Goal: Information Seeking & Learning: Find specific fact

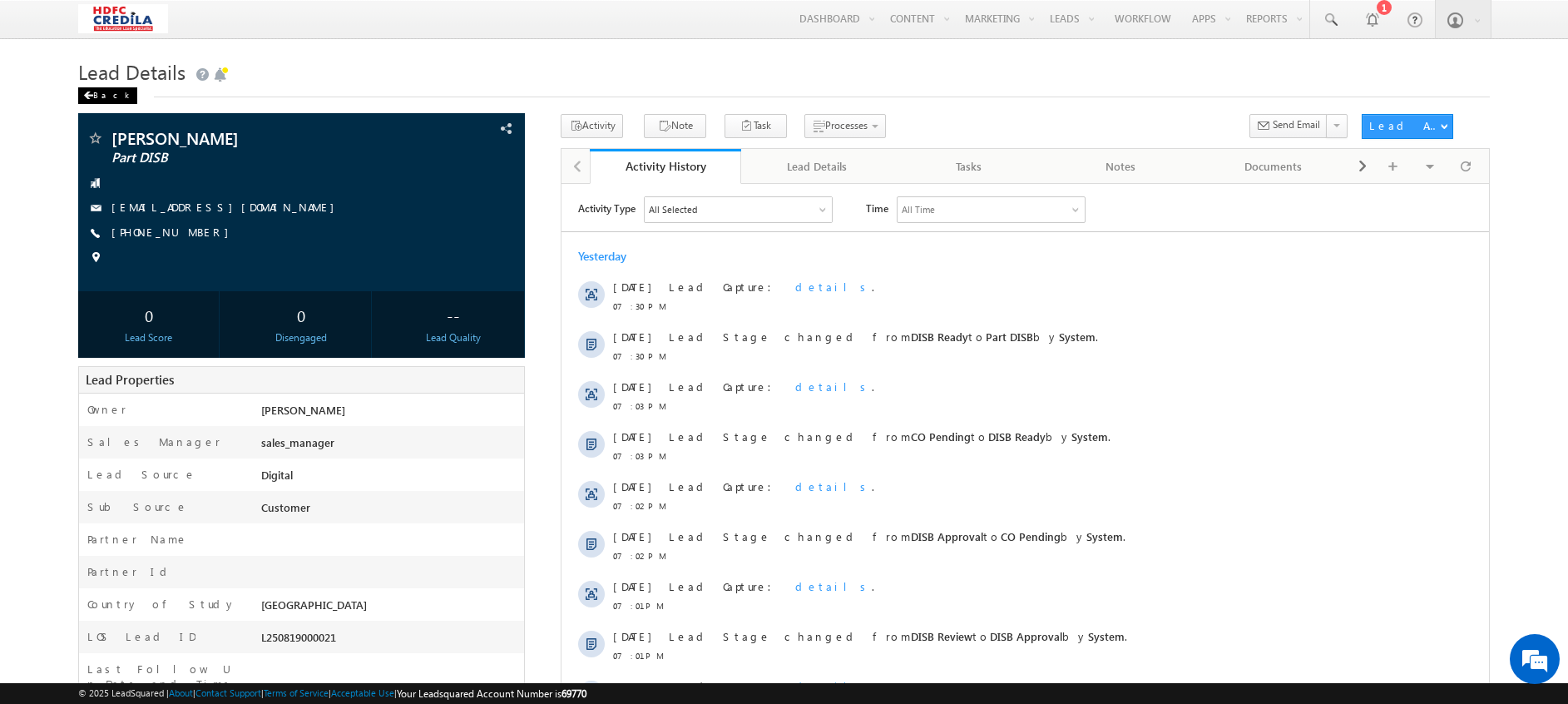
click at [102, 97] on div "Back" at bounding box center [107, 95] width 59 height 17
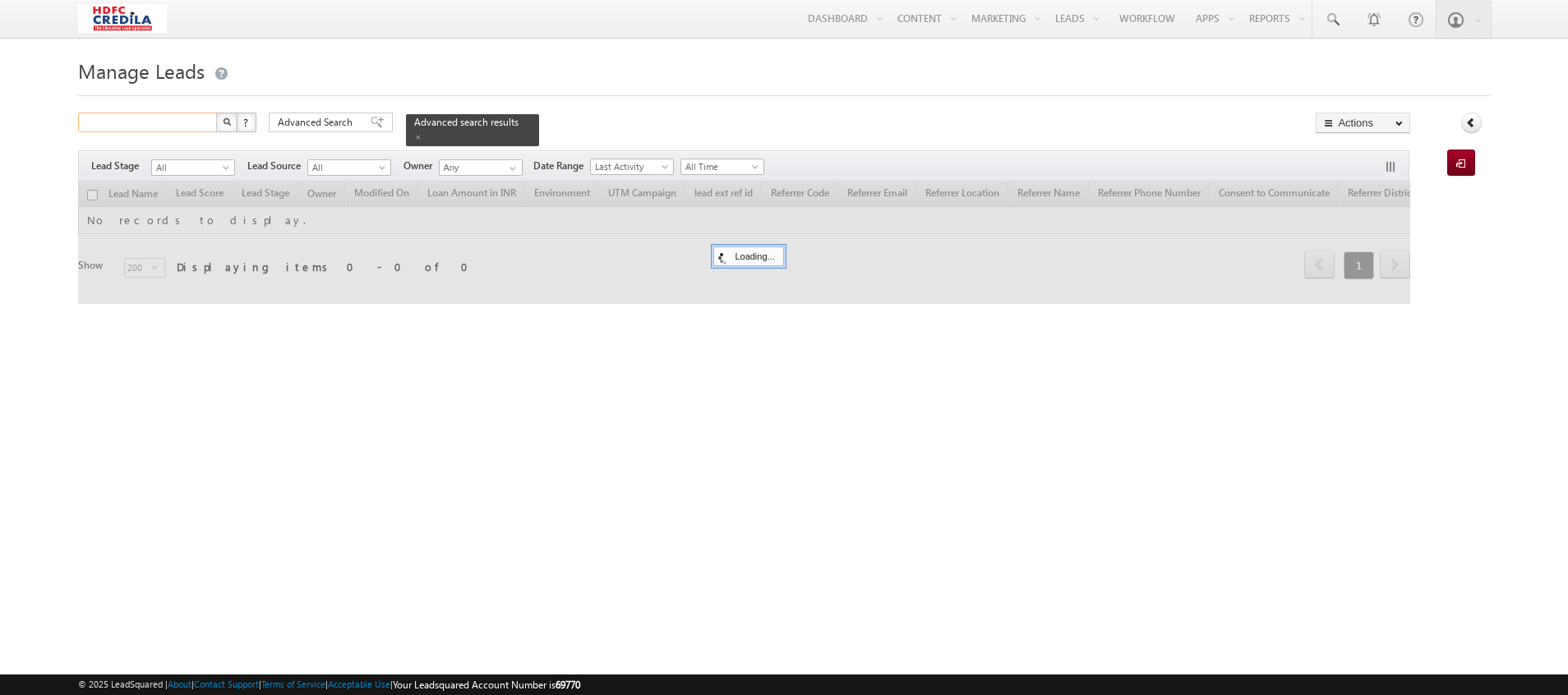
click at [132, 117] on input "text" at bounding box center [149, 122] width 140 height 19
paste input "6190032130"
type input "6190032130"
click at [217, 120] on button "button" at bounding box center [226, 122] width 21 height 19
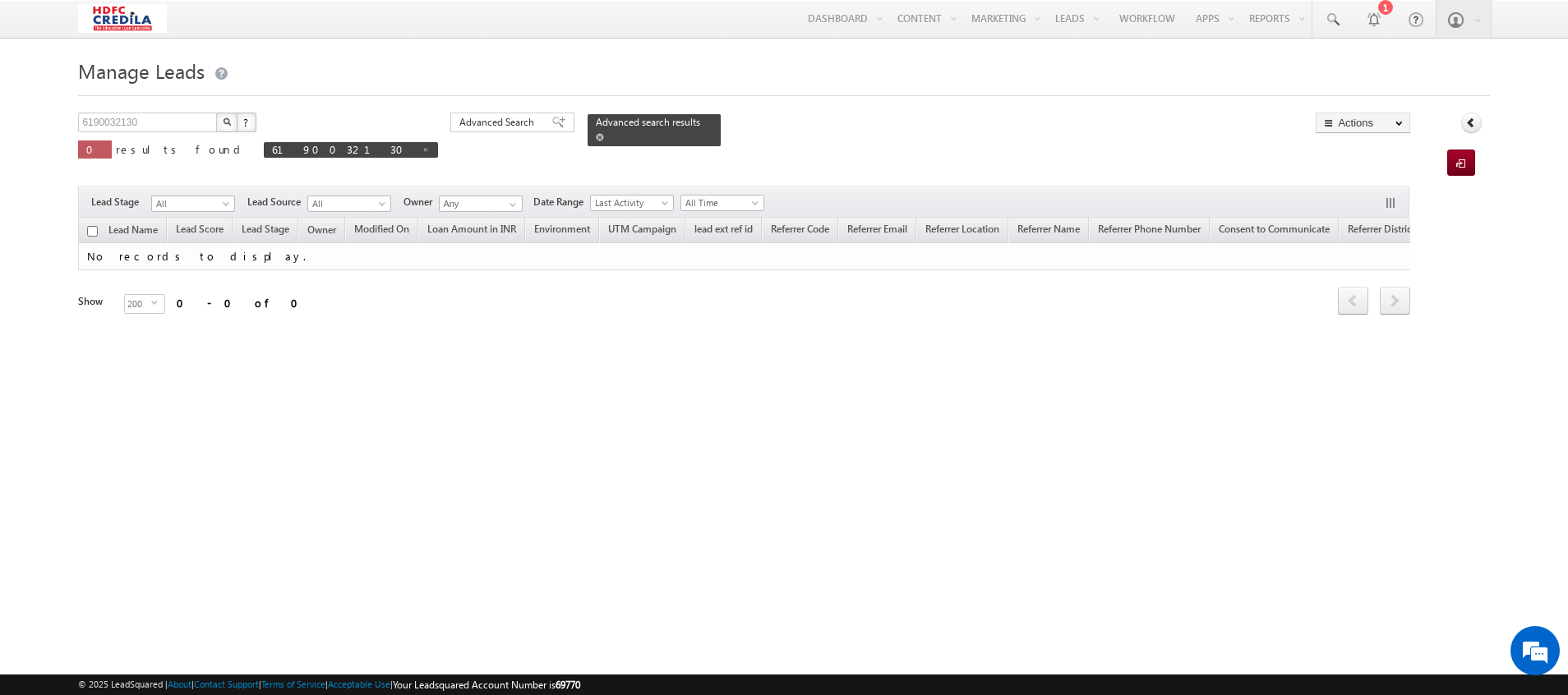
click at [596, 133] on span at bounding box center [599, 137] width 8 height 8
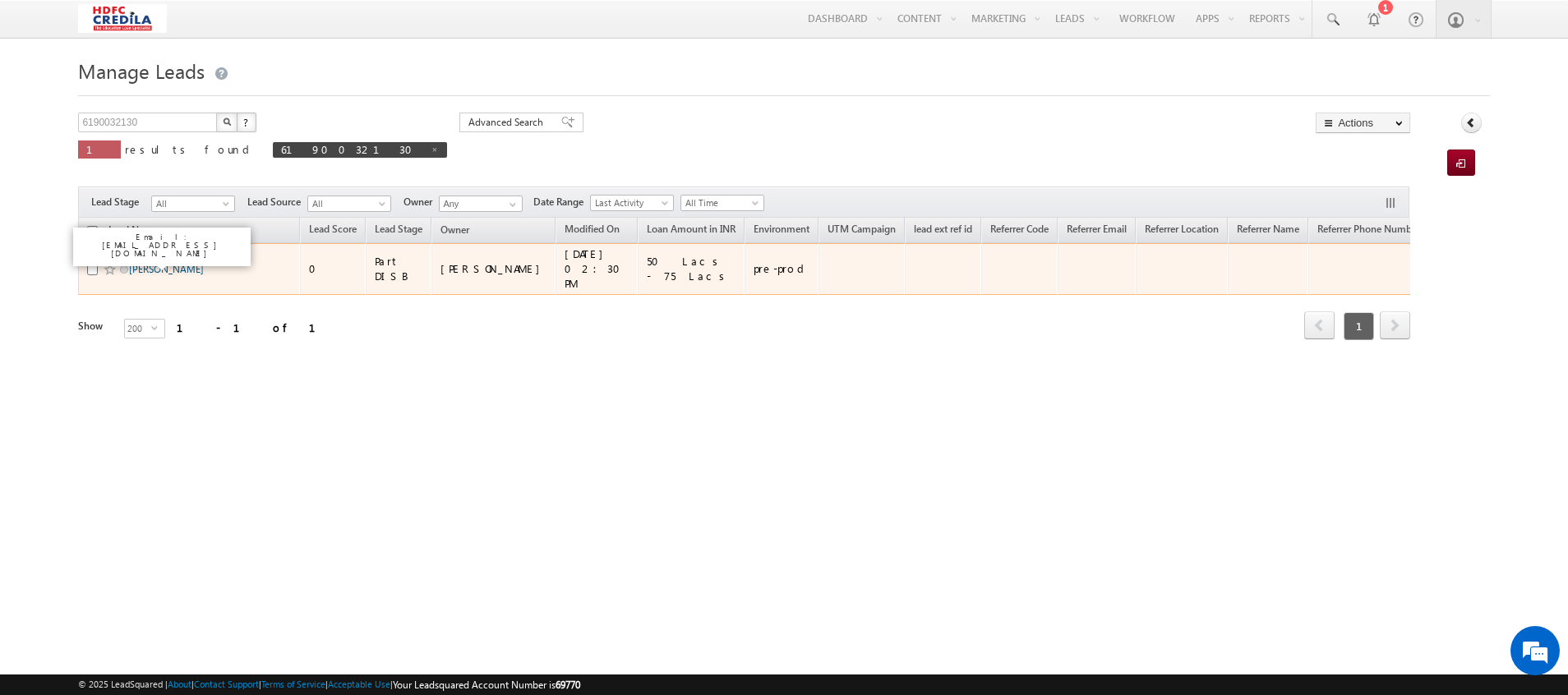
click at [160, 263] on link "[PERSON_NAME]" at bounding box center [166, 269] width 75 height 12
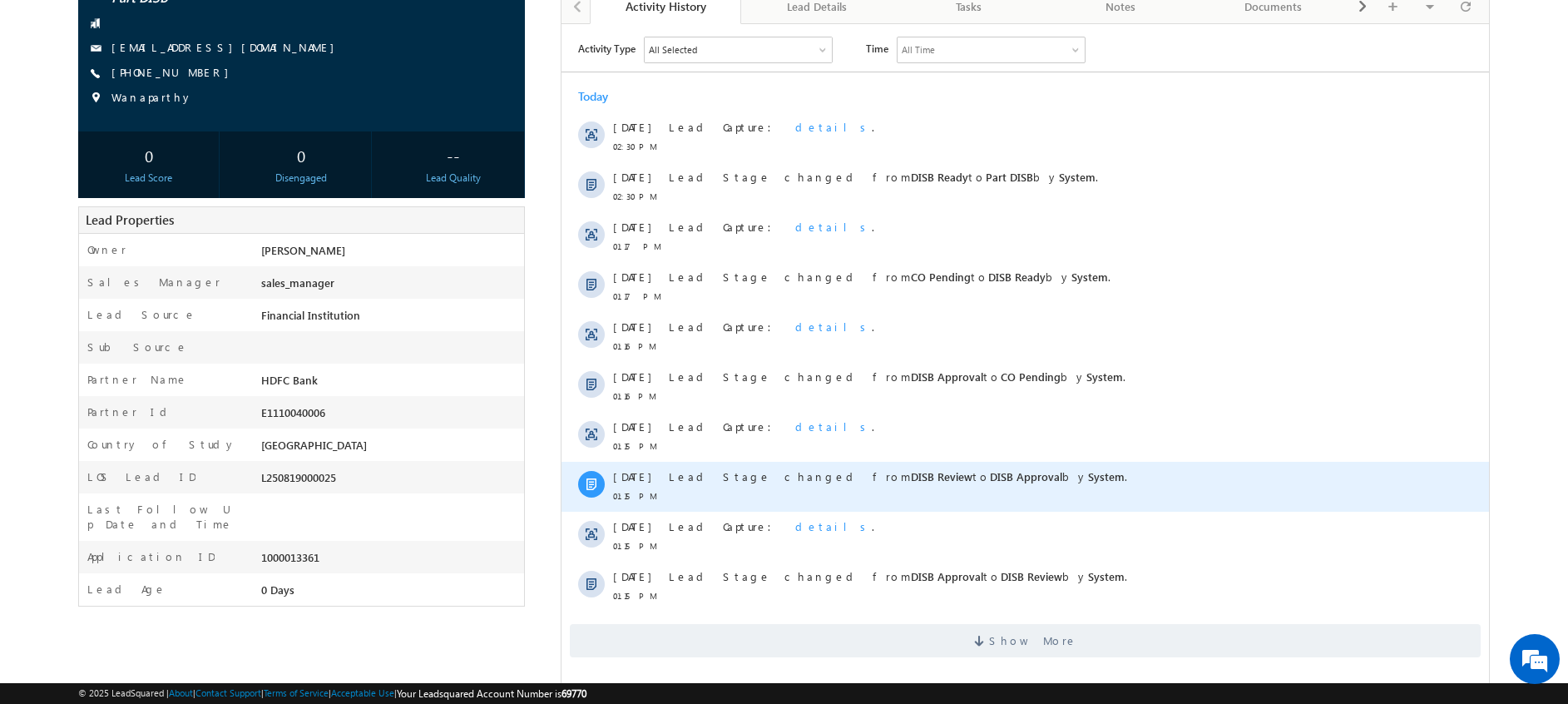
scroll to position [207, 0]
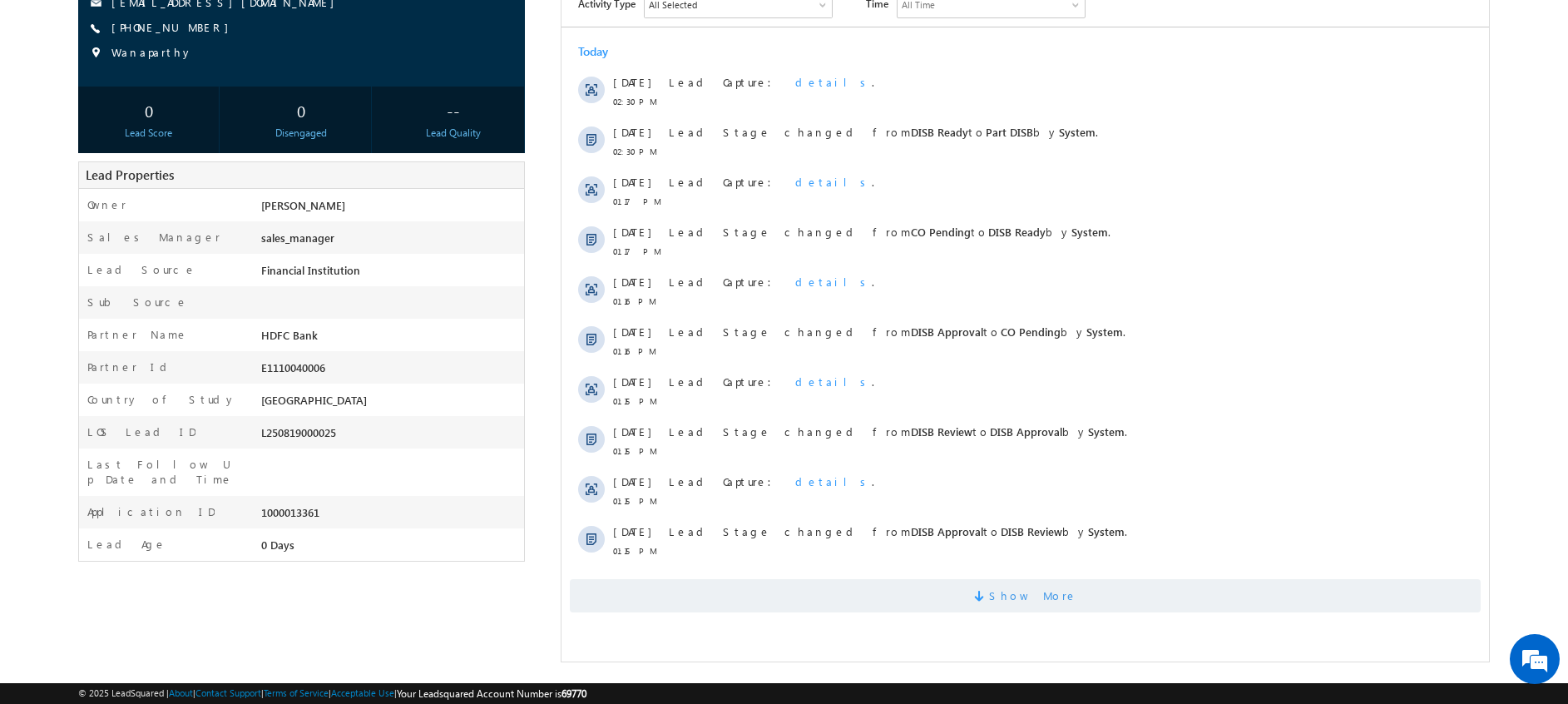
click at [958, 595] on span "Show More" at bounding box center [1025, 596] width 911 height 34
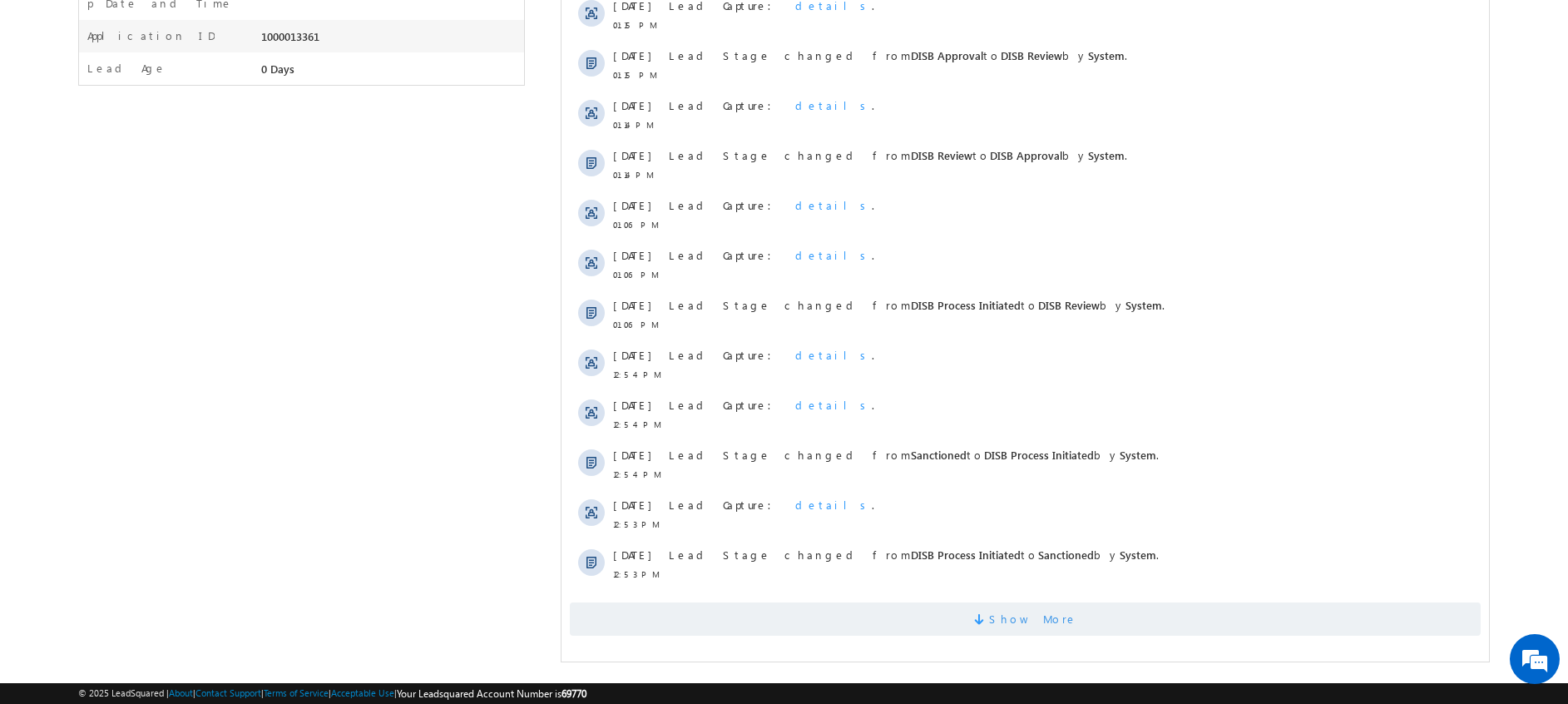
scroll to position [0, 0]
click at [922, 616] on span "Show More" at bounding box center [1025, 619] width 911 height 34
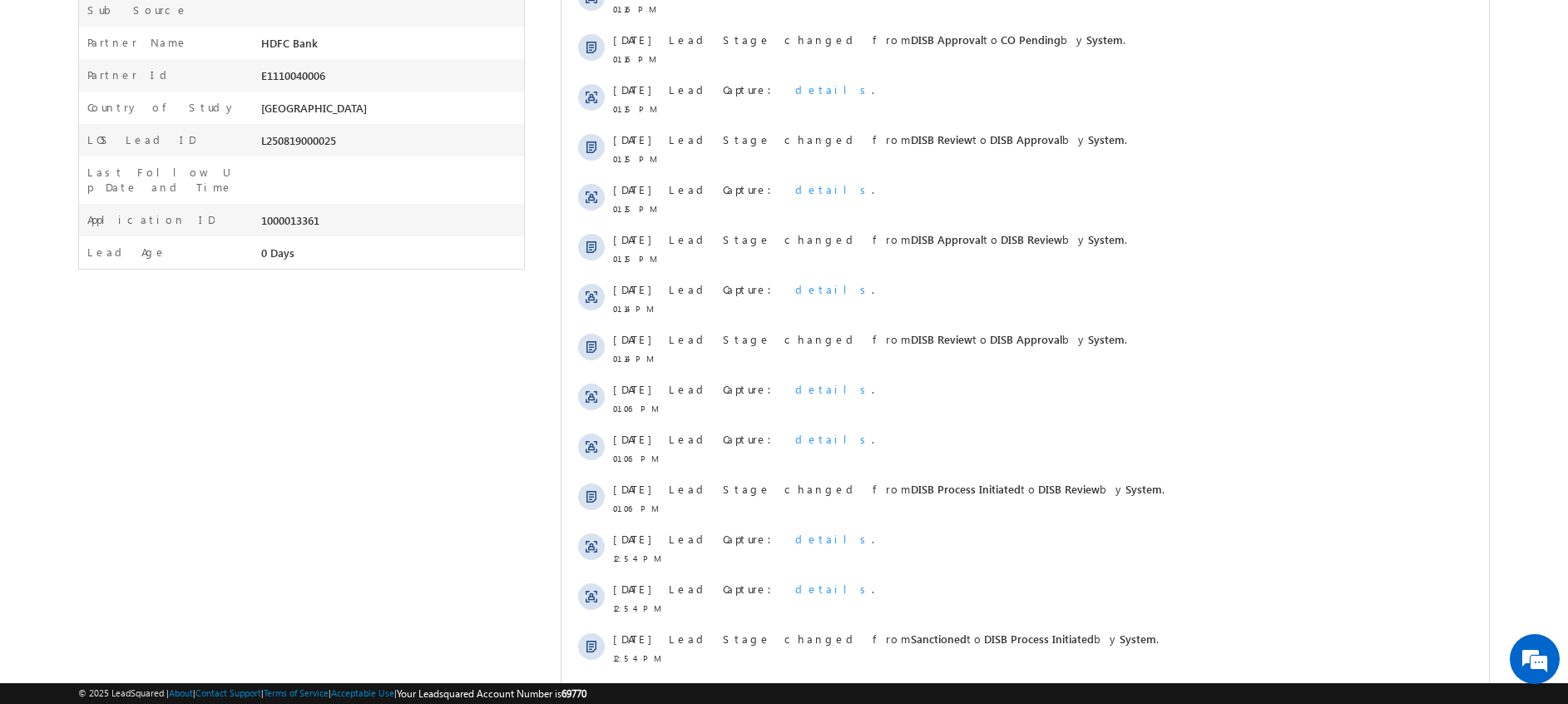
scroll to position [496, 0]
drag, startPoint x: 346, startPoint y: 148, endPoint x: 256, endPoint y: 151, distance: 90.0
click at [256, 151] on div "LOS Lead ID L250819000025" at bounding box center [302, 141] width 445 height 33
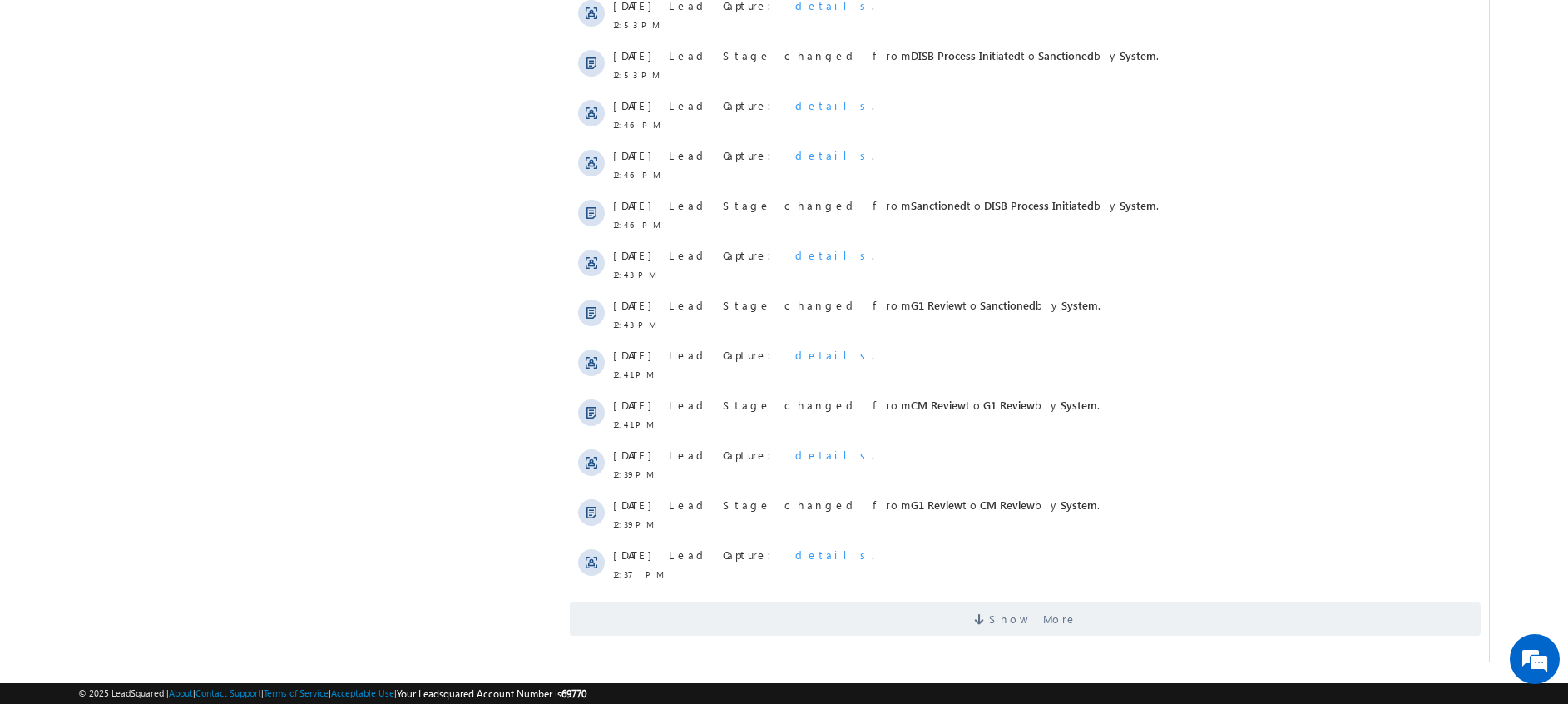
scroll to position [1182, 0]
click at [983, 619] on span "Show More" at bounding box center [1025, 619] width 911 height 34
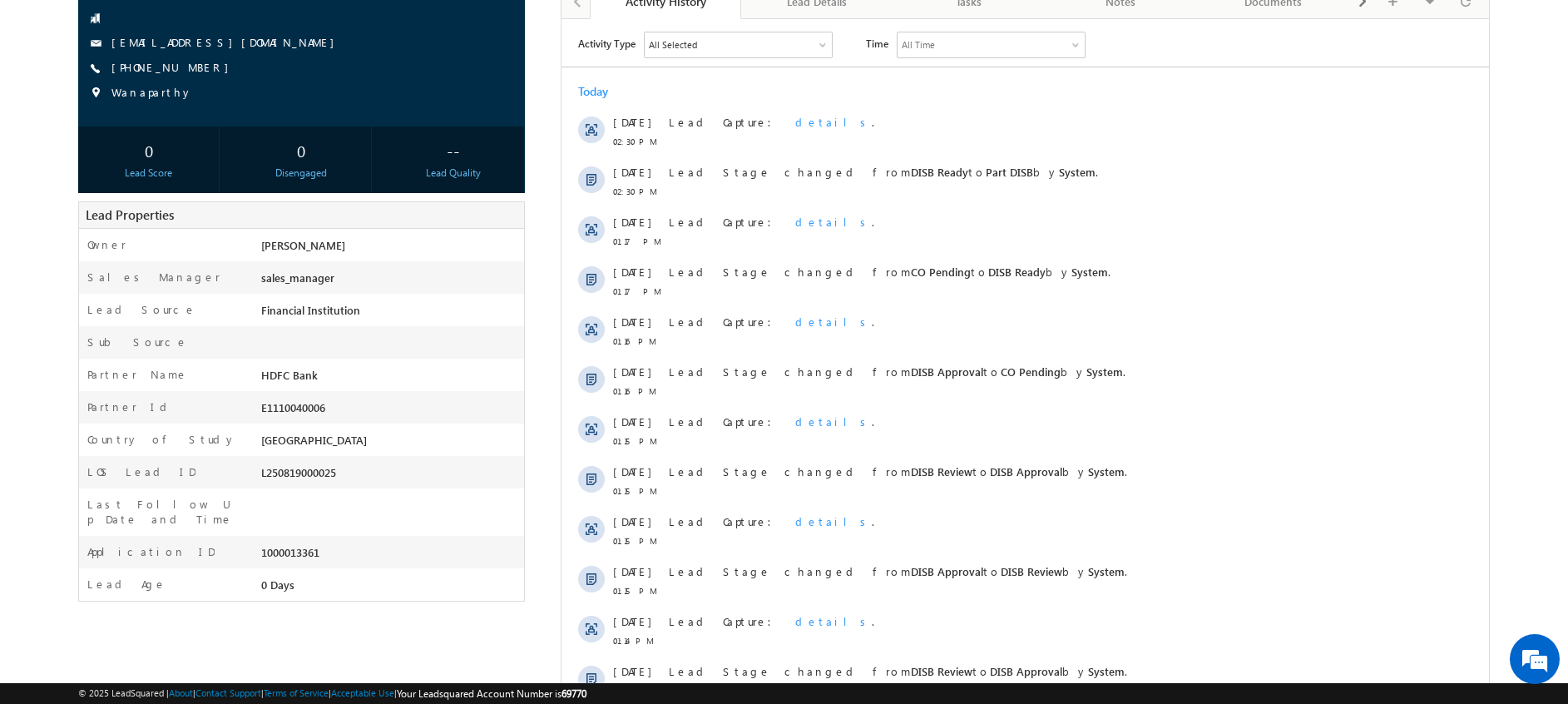
scroll to position [0, 0]
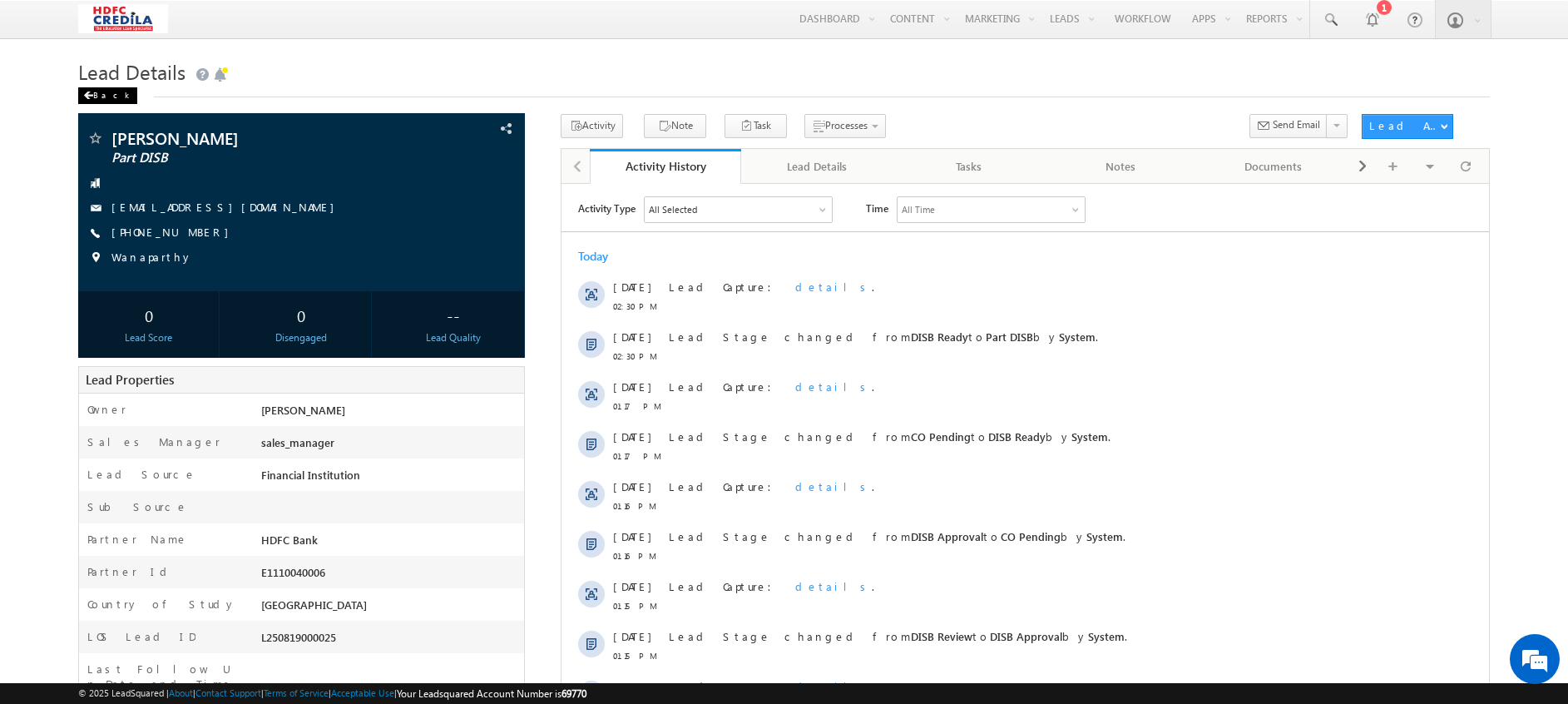
click at [98, 94] on div "Back" at bounding box center [107, 95] width 59 height 17
click at [88, 95] on span at bounding box center [88, 95] width 10 height 8
click at [94, 106] on div "Lead Details Back" at bounding box center [784, 84] width 1411 height 60
click at [94, 91] on div "Back" at bounding box center [107, 95] width 59 height 17
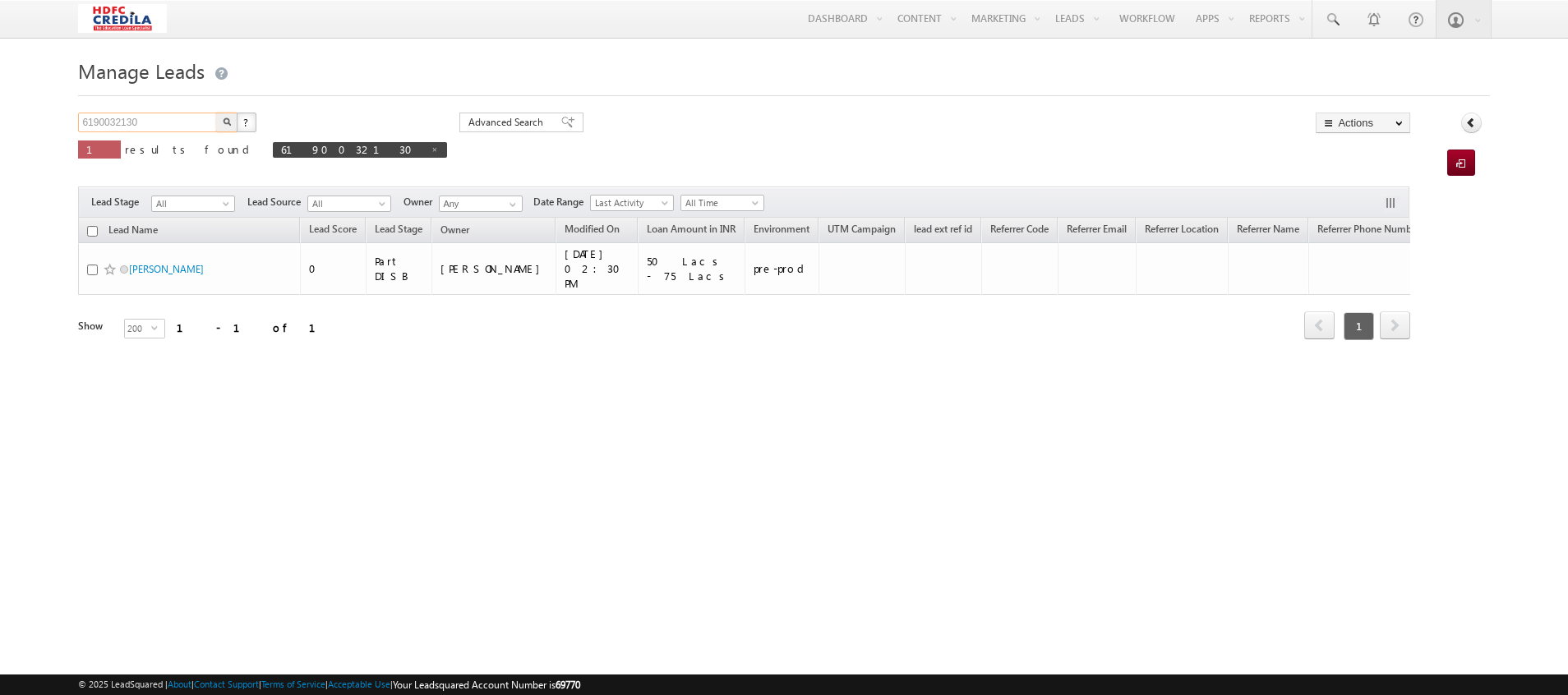
click at [177, 122] on input "6190032130" at bounding box center [149, 122] width 140 height 19
type input "6"
paste input "6666561650"
type input "6666561650"
click at [224, 126] on img "button" at bounding box center [226, 121] width 8 height 8
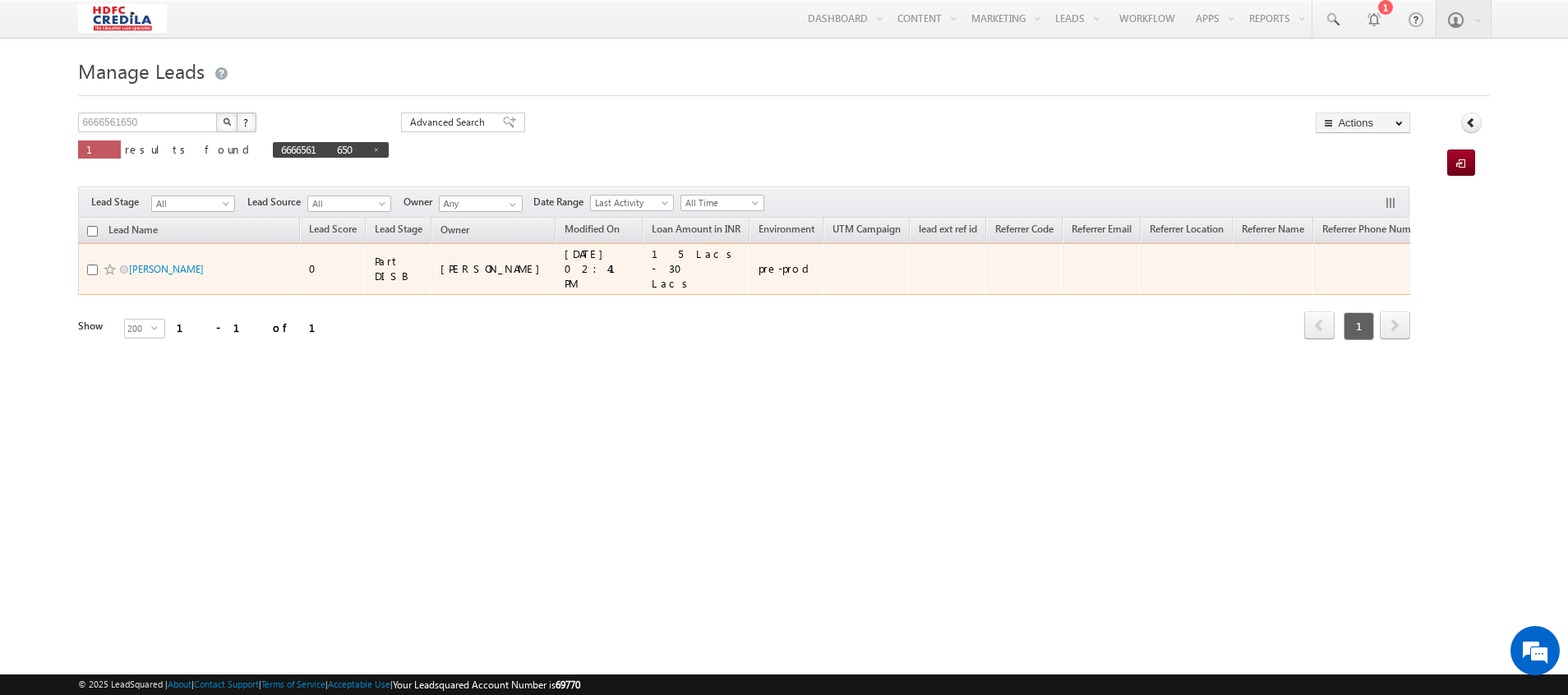
click at [168, 261] on span "Jamadar Abdul Lalesa" at bounding box center [185, 269] width 111 height 16
click at [165, 263] on link "Jamadar Abdul Lalesa" at bounding box center [166, 269] width 75 height 12
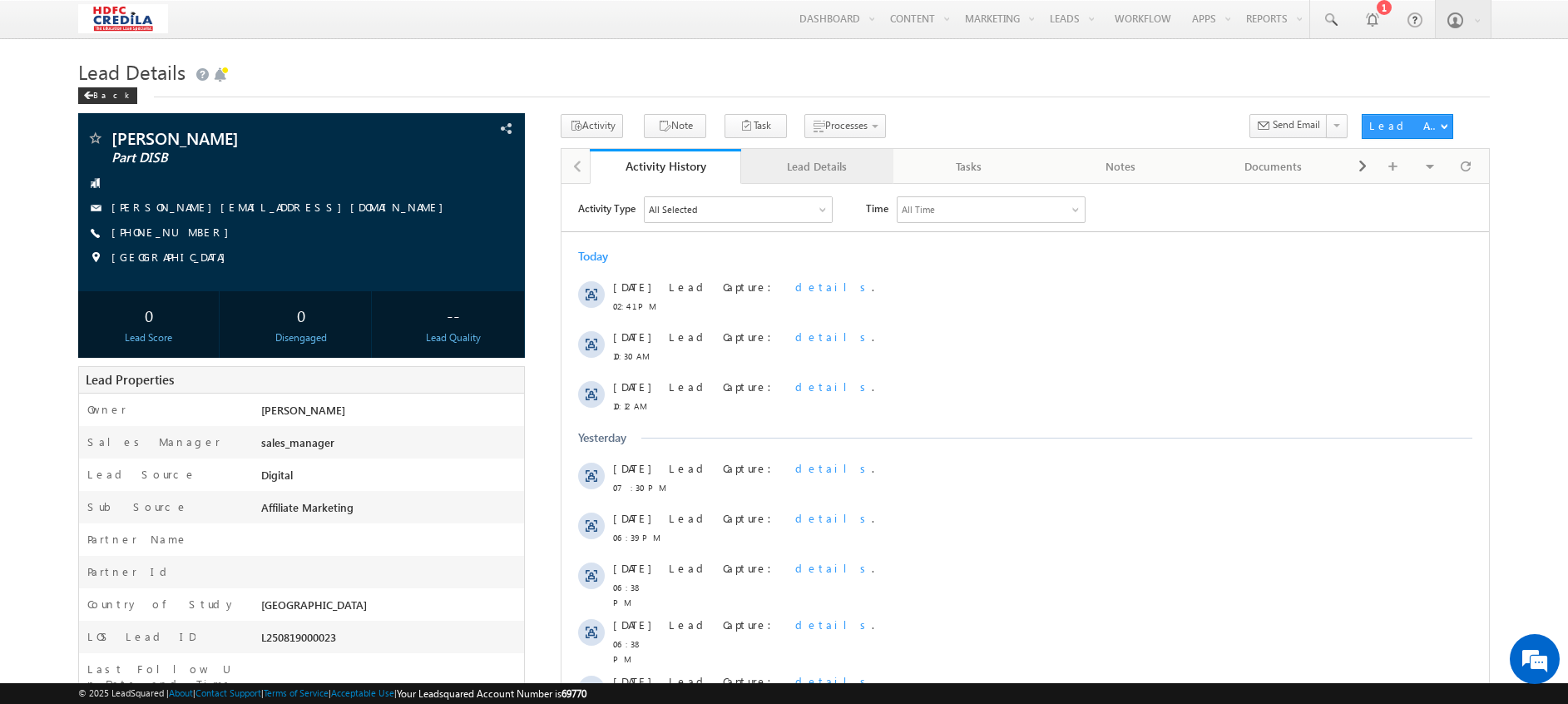
click at [833, 175] on div "Lead Details" at bounding box center [816, 165] width 124 height 20
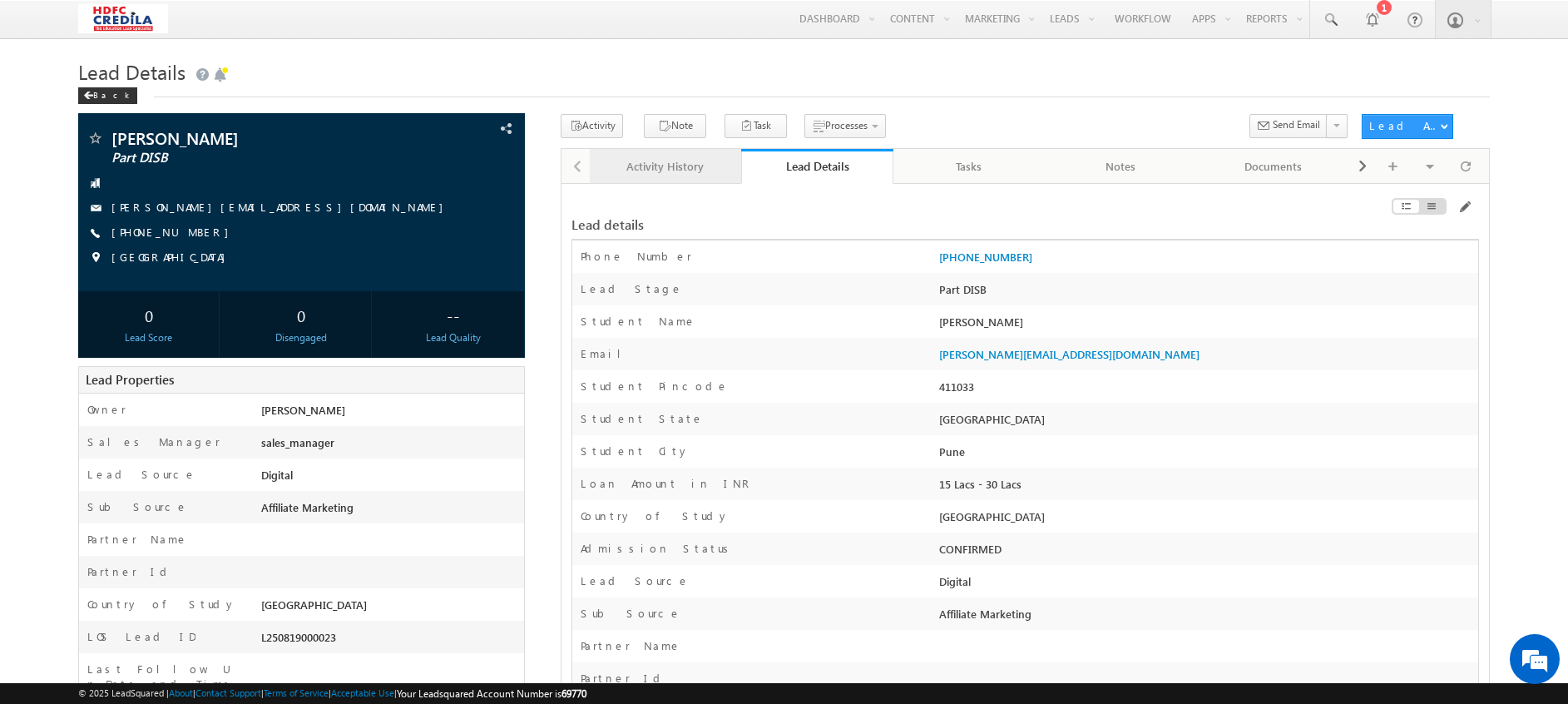
click at [674, 169] on div "Activity History" at bounding box center [664, 165] width 124 height 20
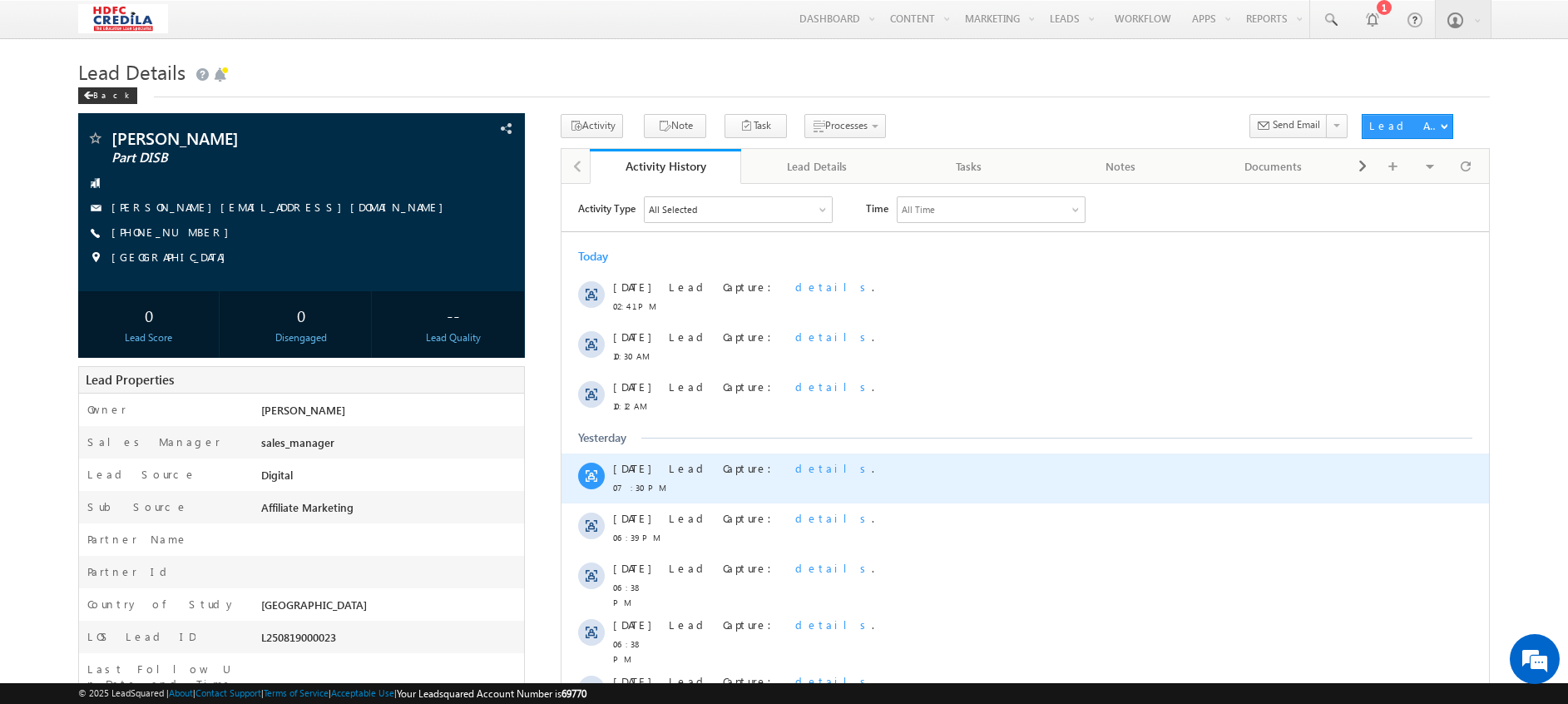
scroll to position [238, 0]
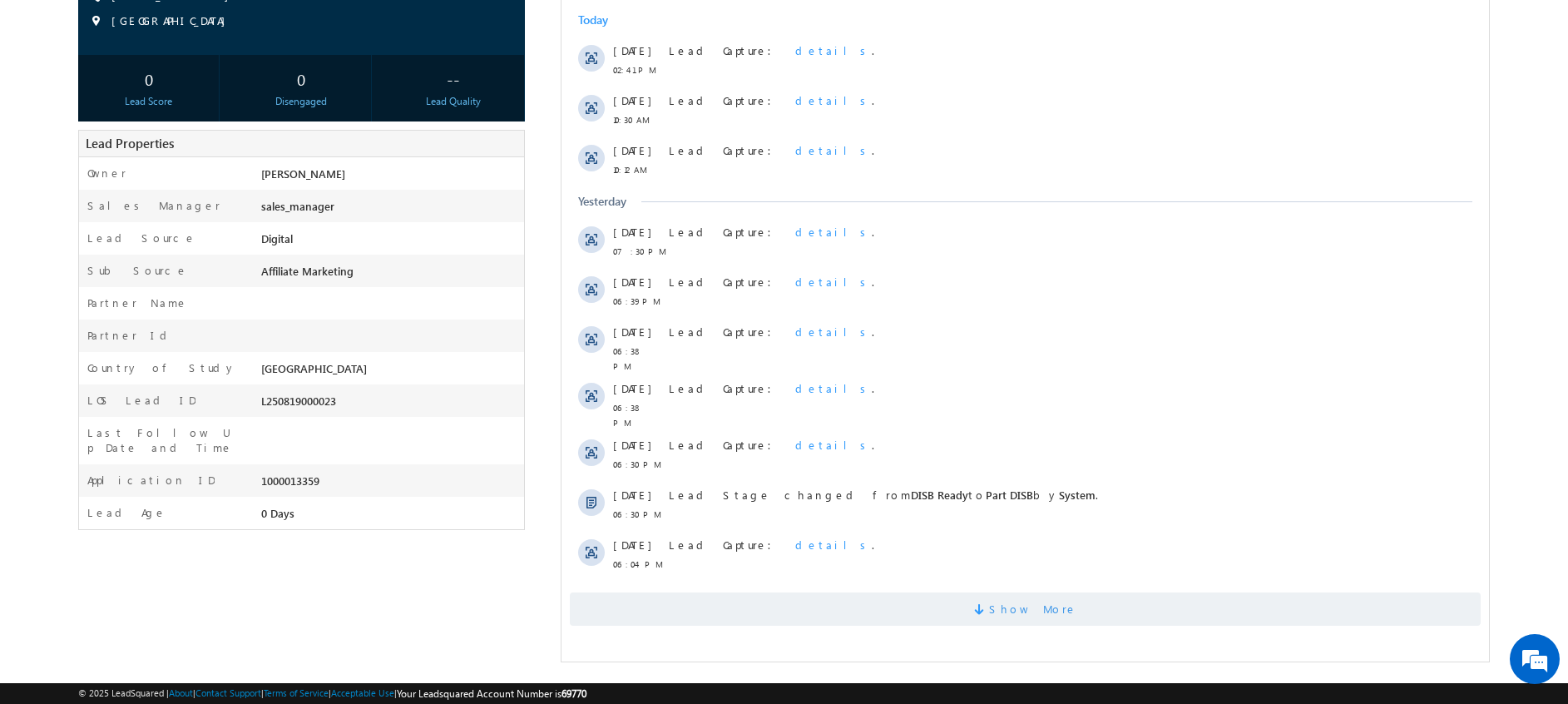
click at [930, 595] on span "Show More" at bounding box center [1025, 610] width 911 height 34
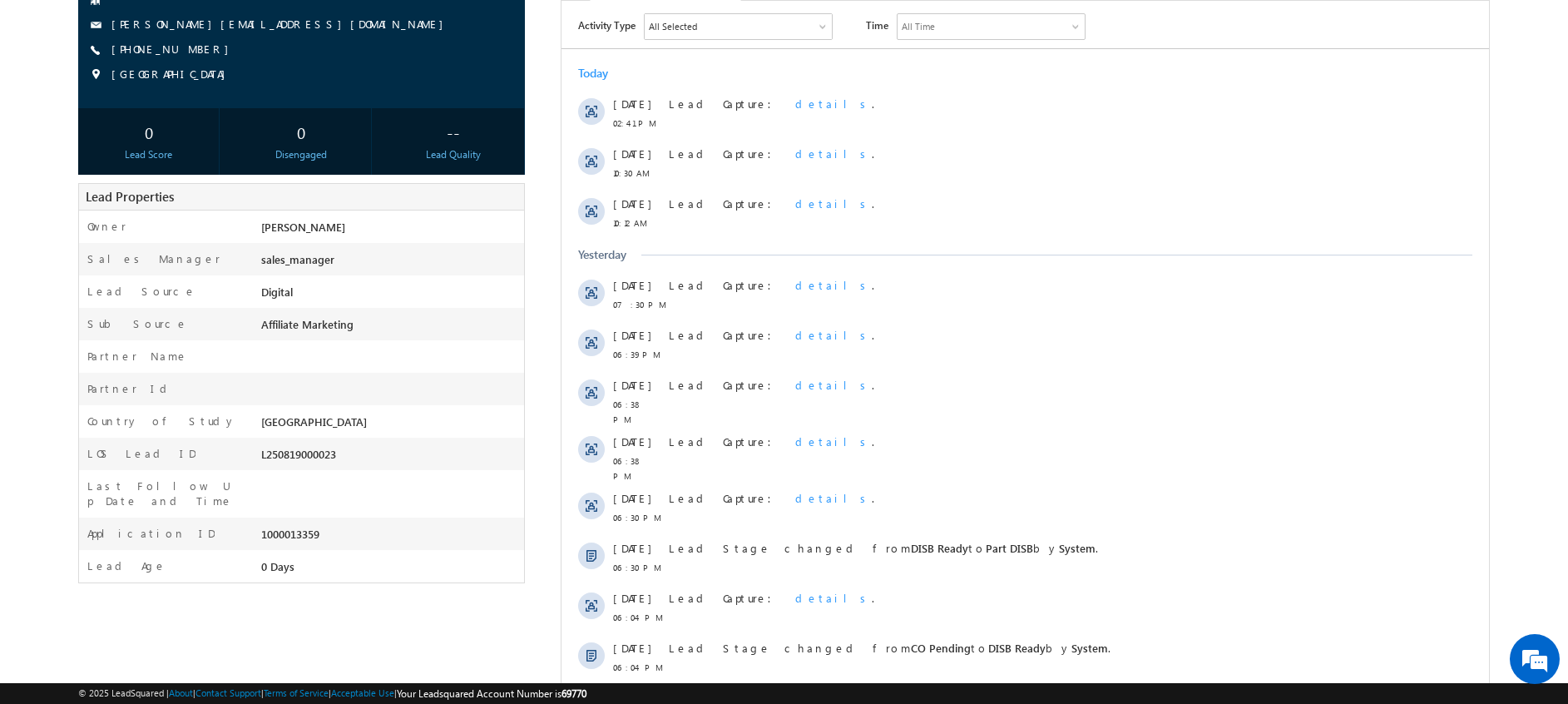
scroll to position [0, 0]
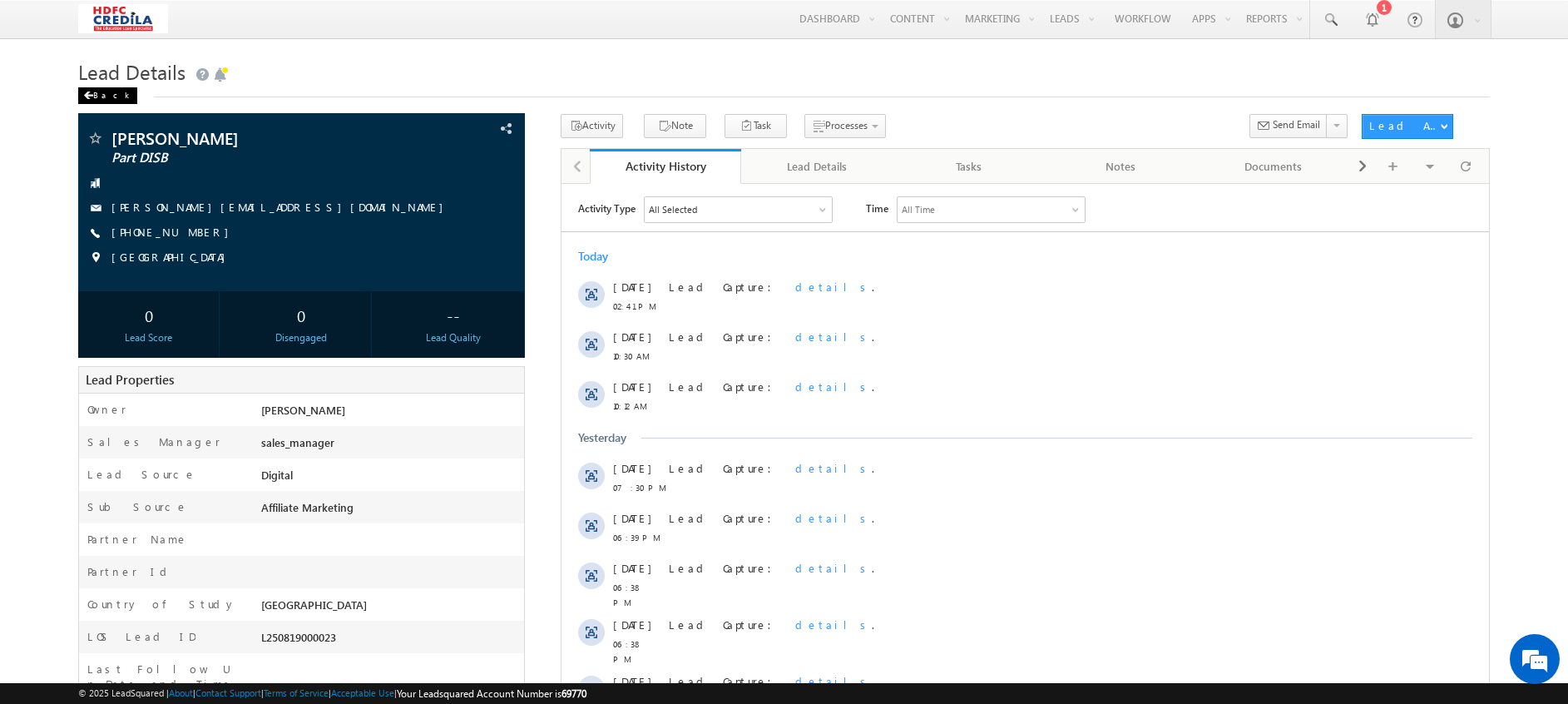
click at [94, 103] on div "Back" at bounding box center [107, 95] width 59 height 17
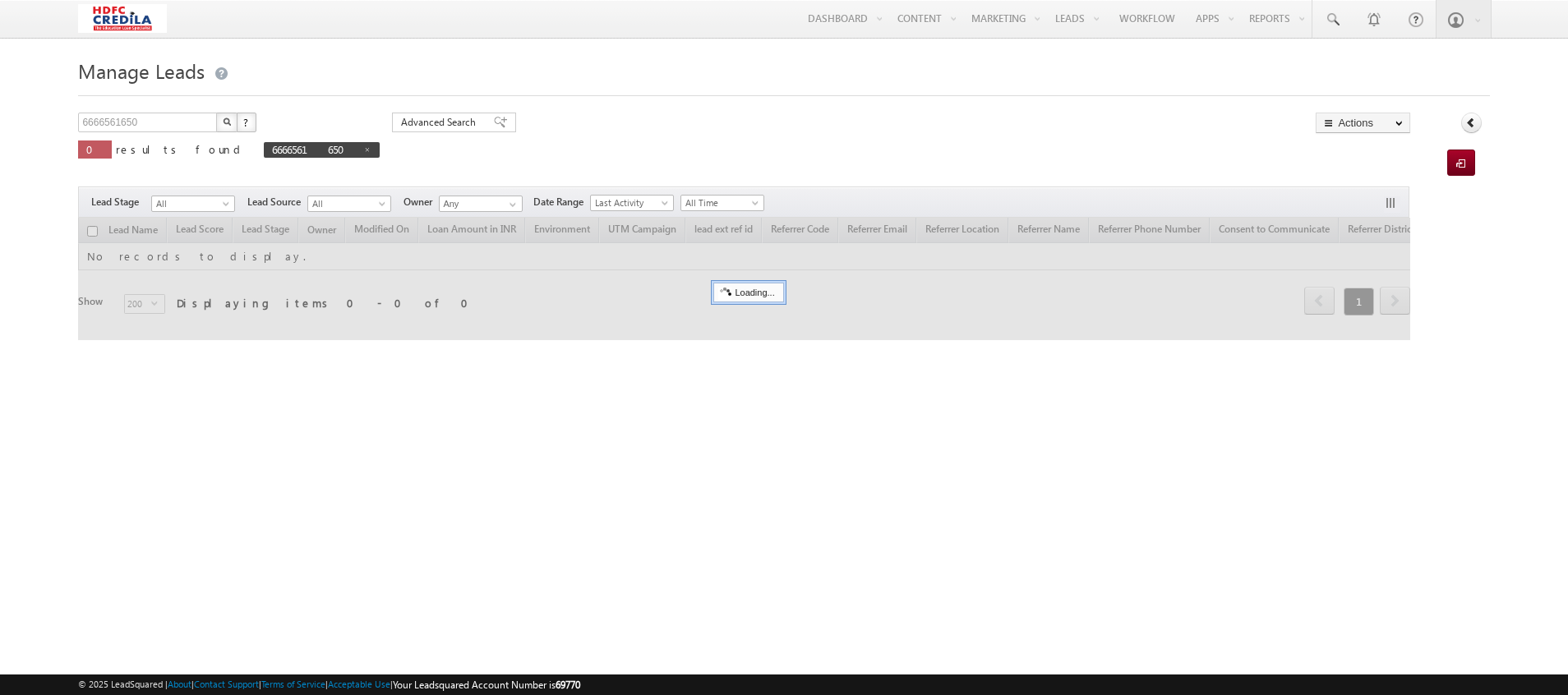
click at [264, 151] on span "6666561650" at bounding box center [321, 150] width 115 height 16
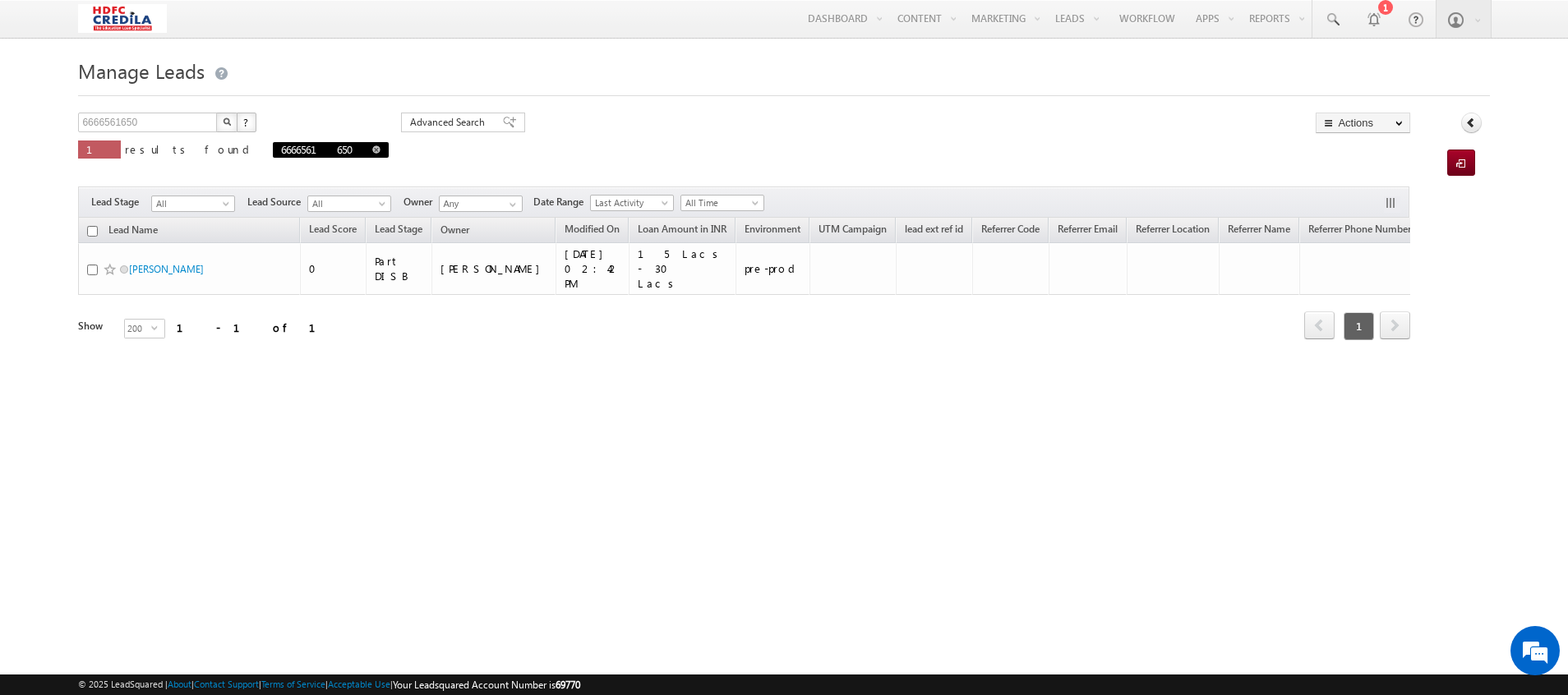
click at [372, 150] on span at bounding box center [376, 150] width 8 height 8
type input "Search Leads"
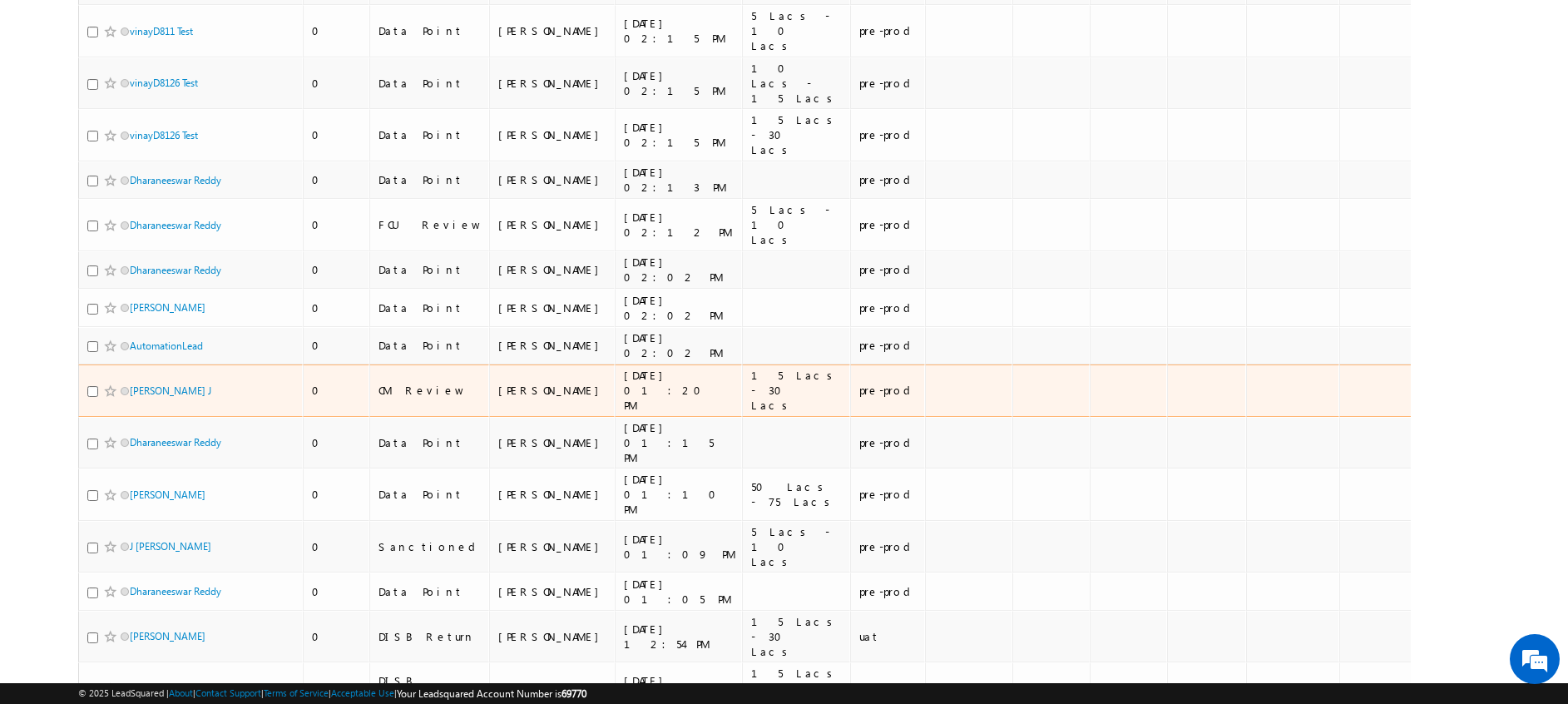
scroll to position [707, 0]
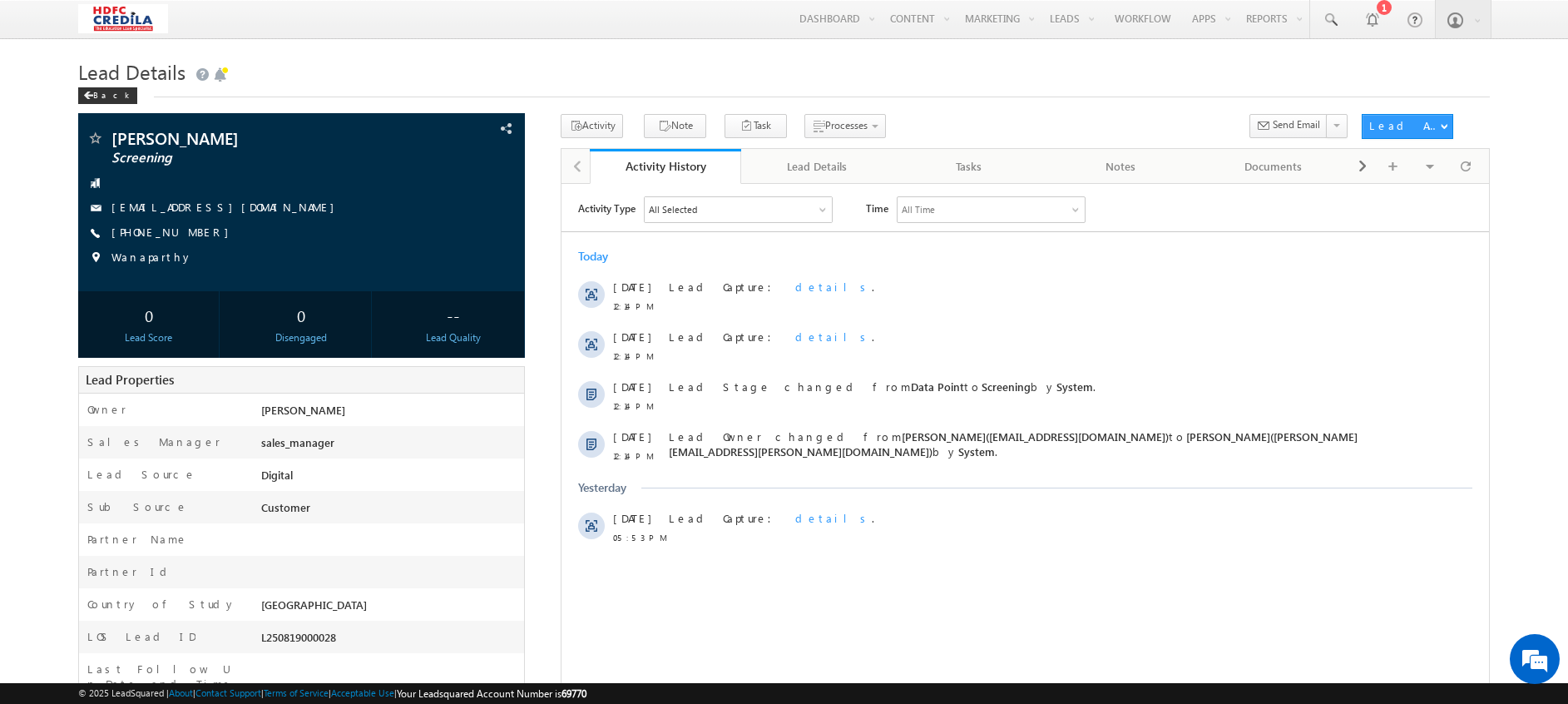
click at [0, 0] on span "Data Point - Phone Call" at bounding box center [0, 0] width 0 height 0
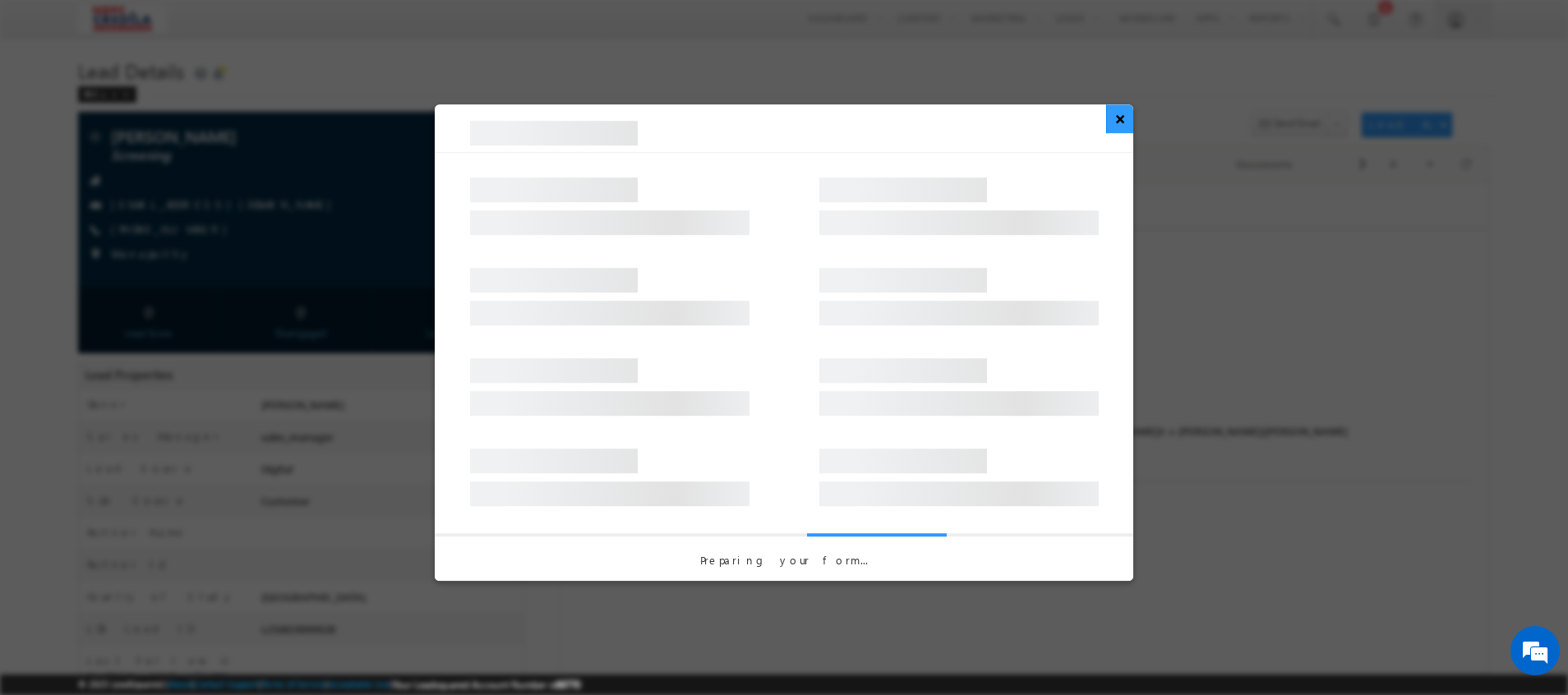
click at [1114, 126] on button "×" at bounding box center [1119, 118] width 27 height 29
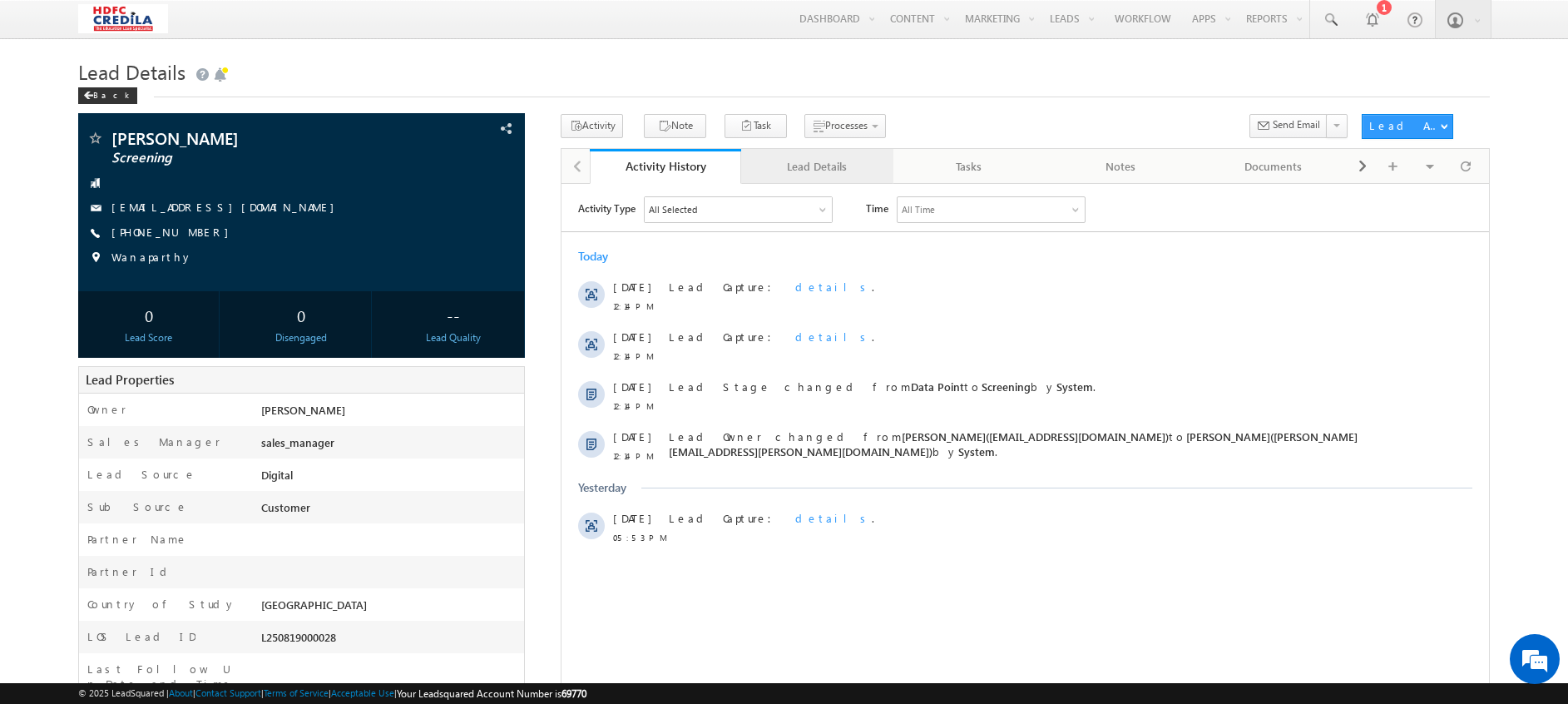
click at [819, 170] on div "Lead Details" at bounding box center [816, 165] width 124 height 20
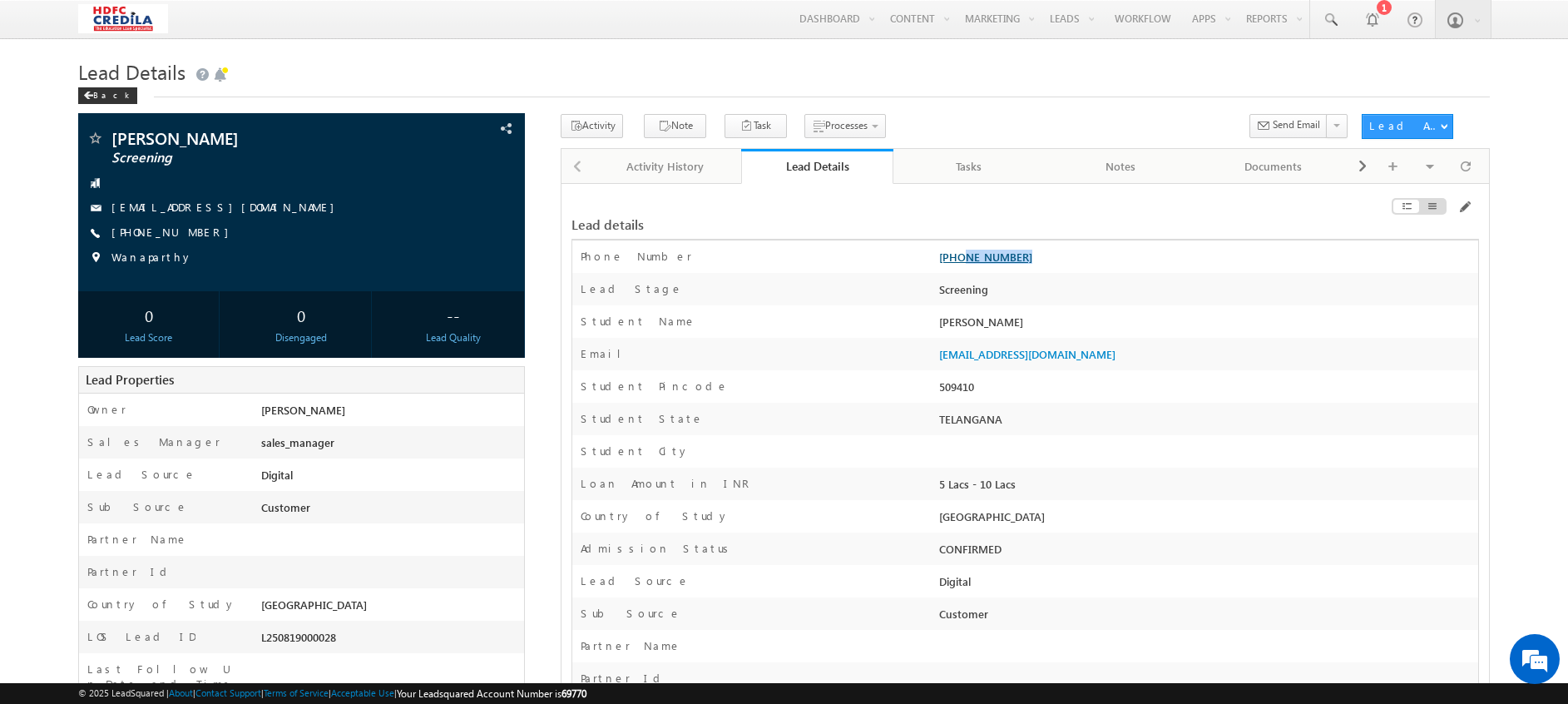
drag, startPoint x: 1059, startPoint y: 261, endPoint x: 962, endPoint y: 263, distance: 97.0
click at [962, 263] on div "[PHONE_NUMBER]" at bounding box center [1205, 260] width 543 height 23
copy link "6199100019"
click at [628, 167] on div "Activity History" at bounding box center [664, 165] width 124 height 20
